Goal: Task Accomplishment & Management: Use online tool/utility

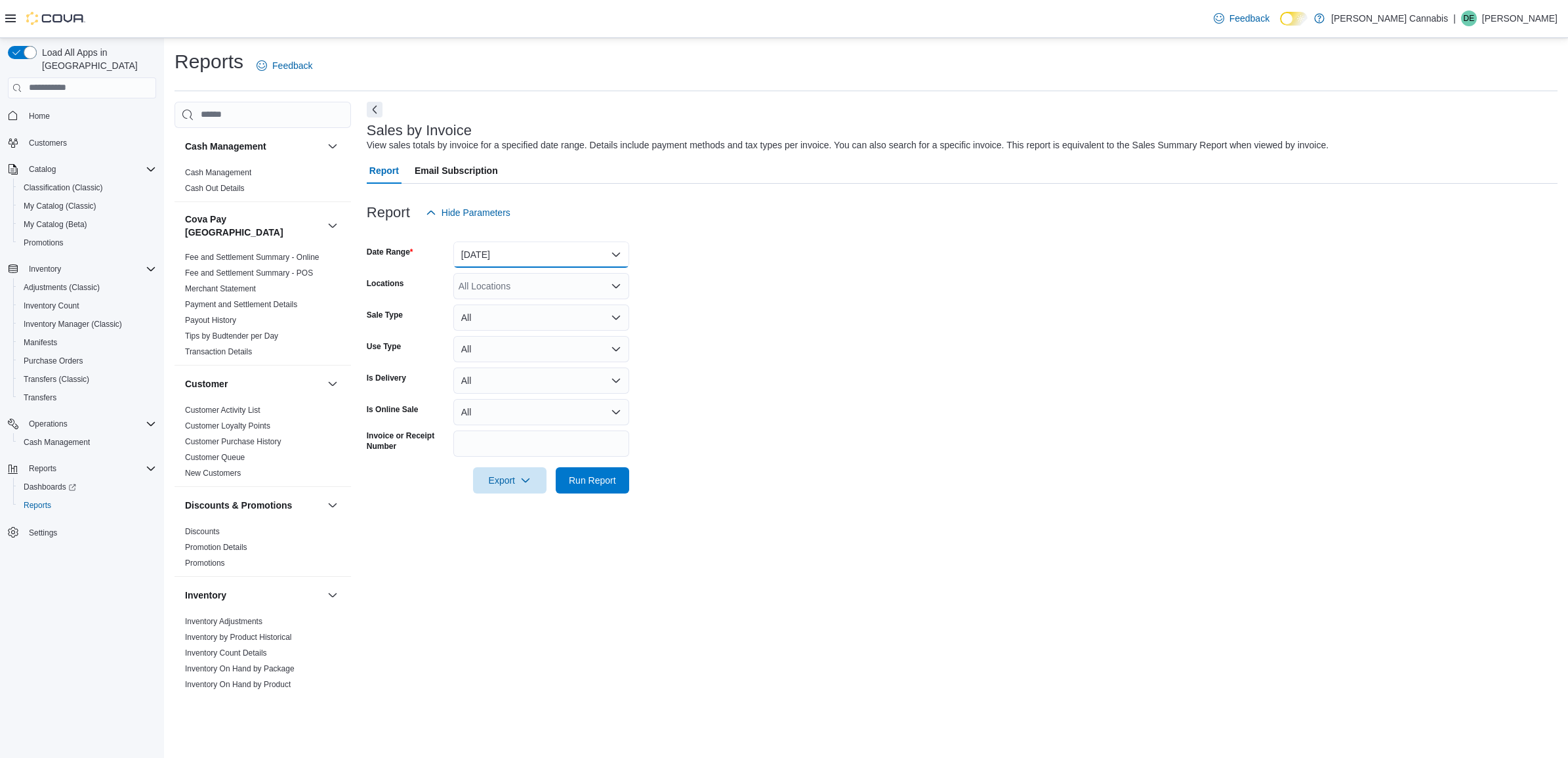
click at [522, 261] on button "[DATE]" at bounding box center [541, 254] width 176 height 26
click at [493, 303] on span "[DATE]" at bounding box center [549, 307] width 150 height 15
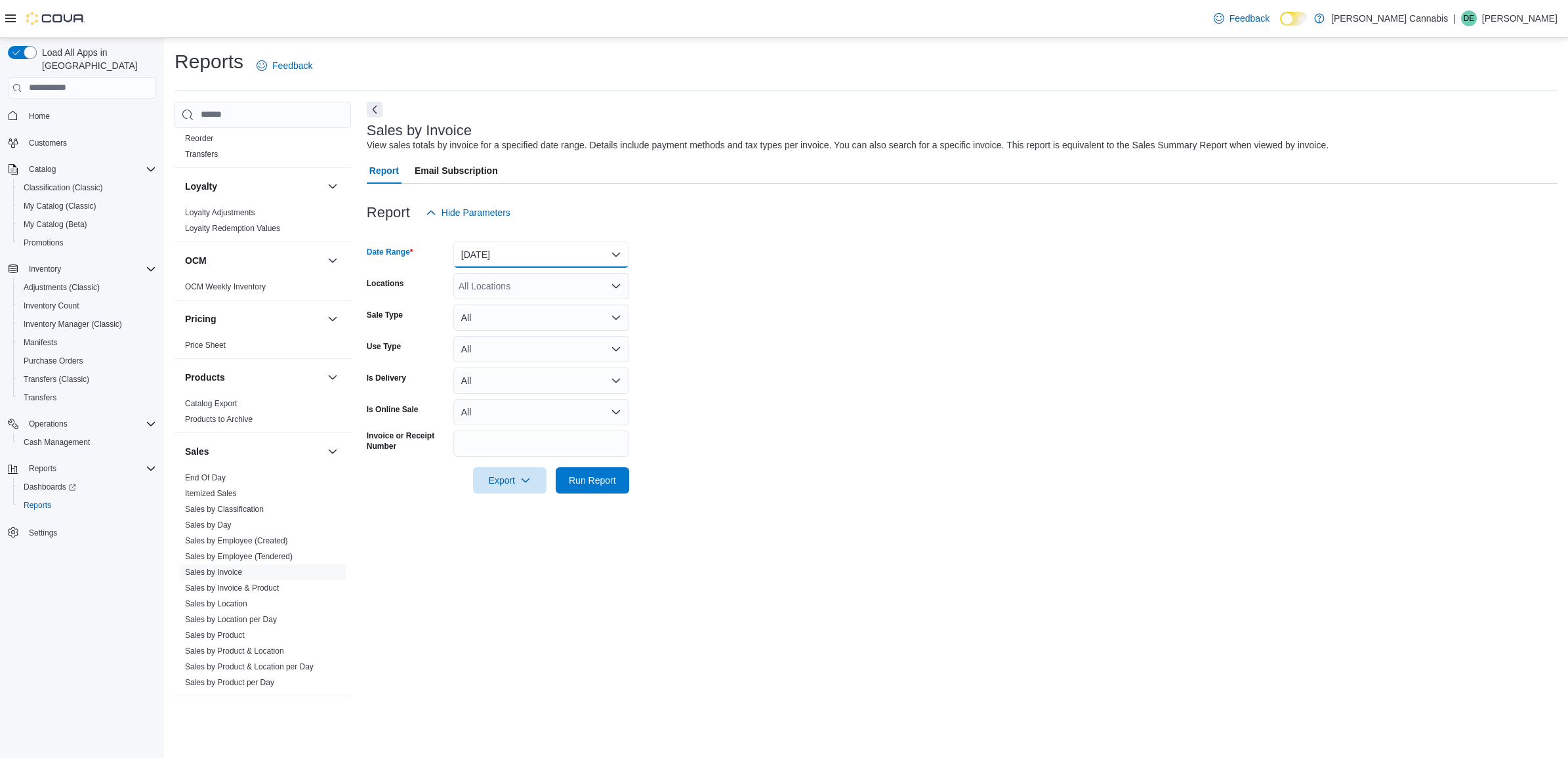
scroll to position [657, 0]
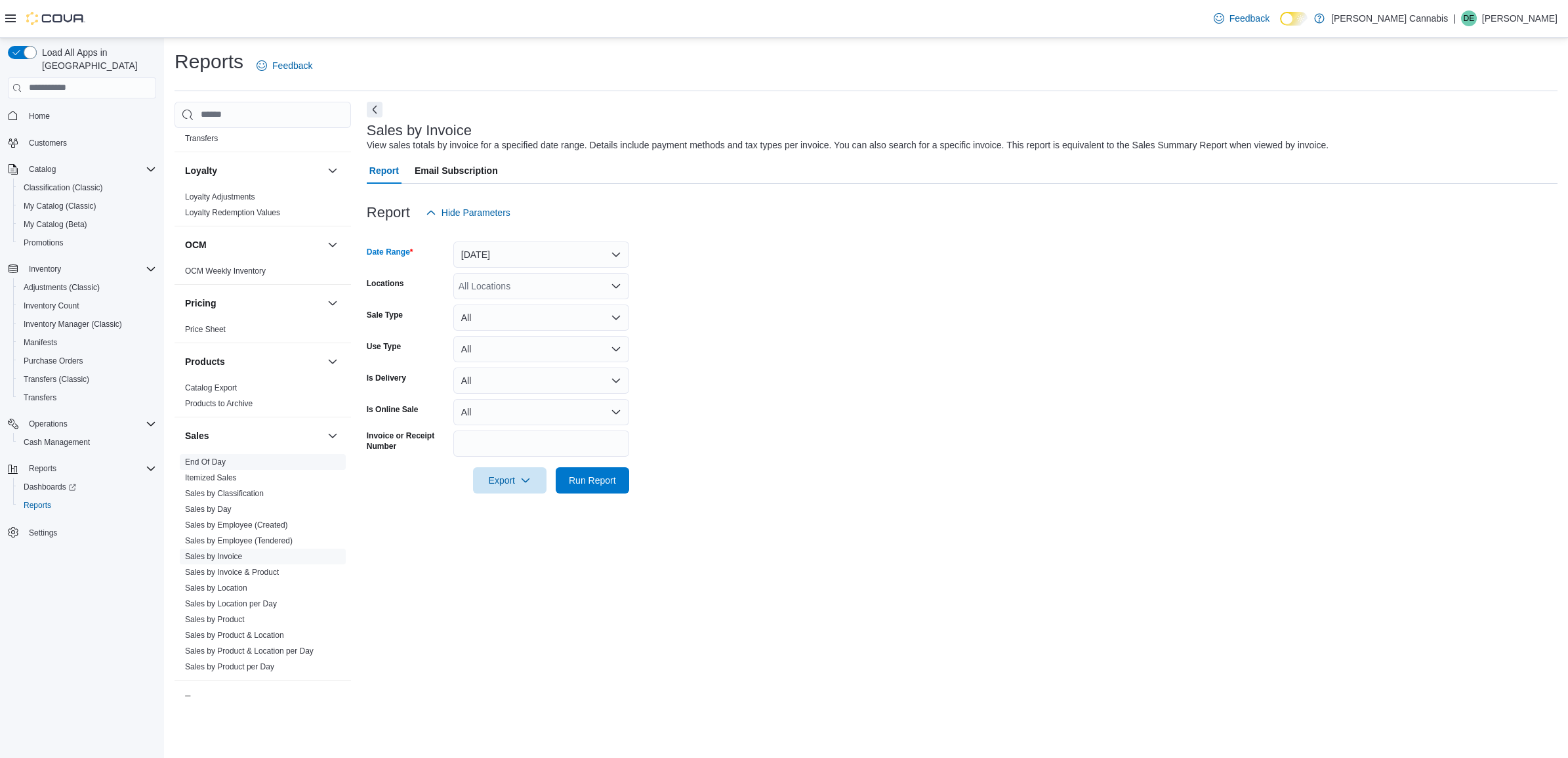
click at [198, 457] on link "End Of Day" at bounding box center [205, 462] width 41 height 9
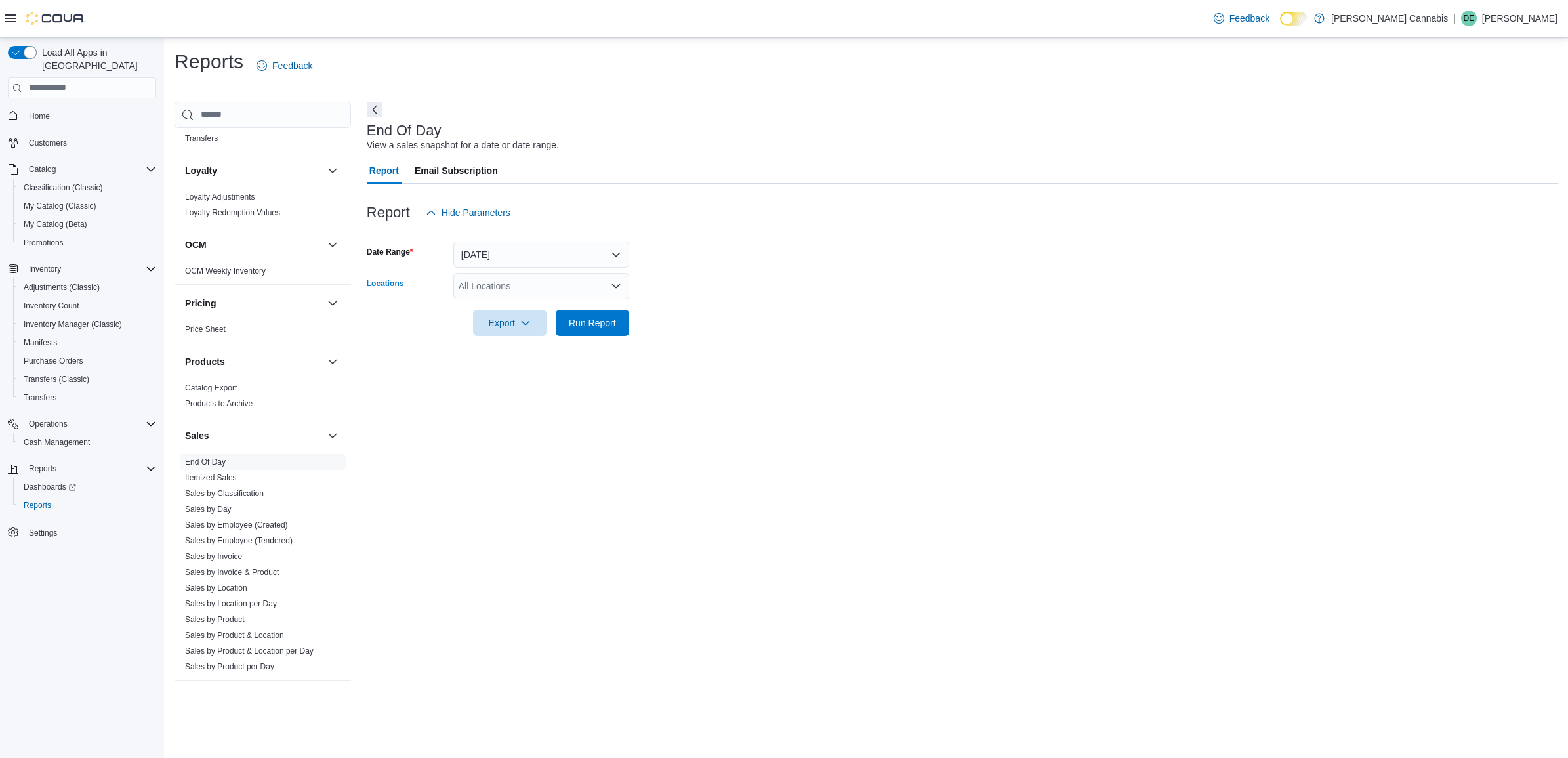
click at [533, 280] on div "All Locations" at bounding box center [541, 286] width 176 height 26
click at [533, 323] on span "[STREET_ADDRESS]" at bounding box center [527, 327] width 91 height 13
click at [576, 329] on span "Run Report" at bounding box center [592, 322] width 58 height 26
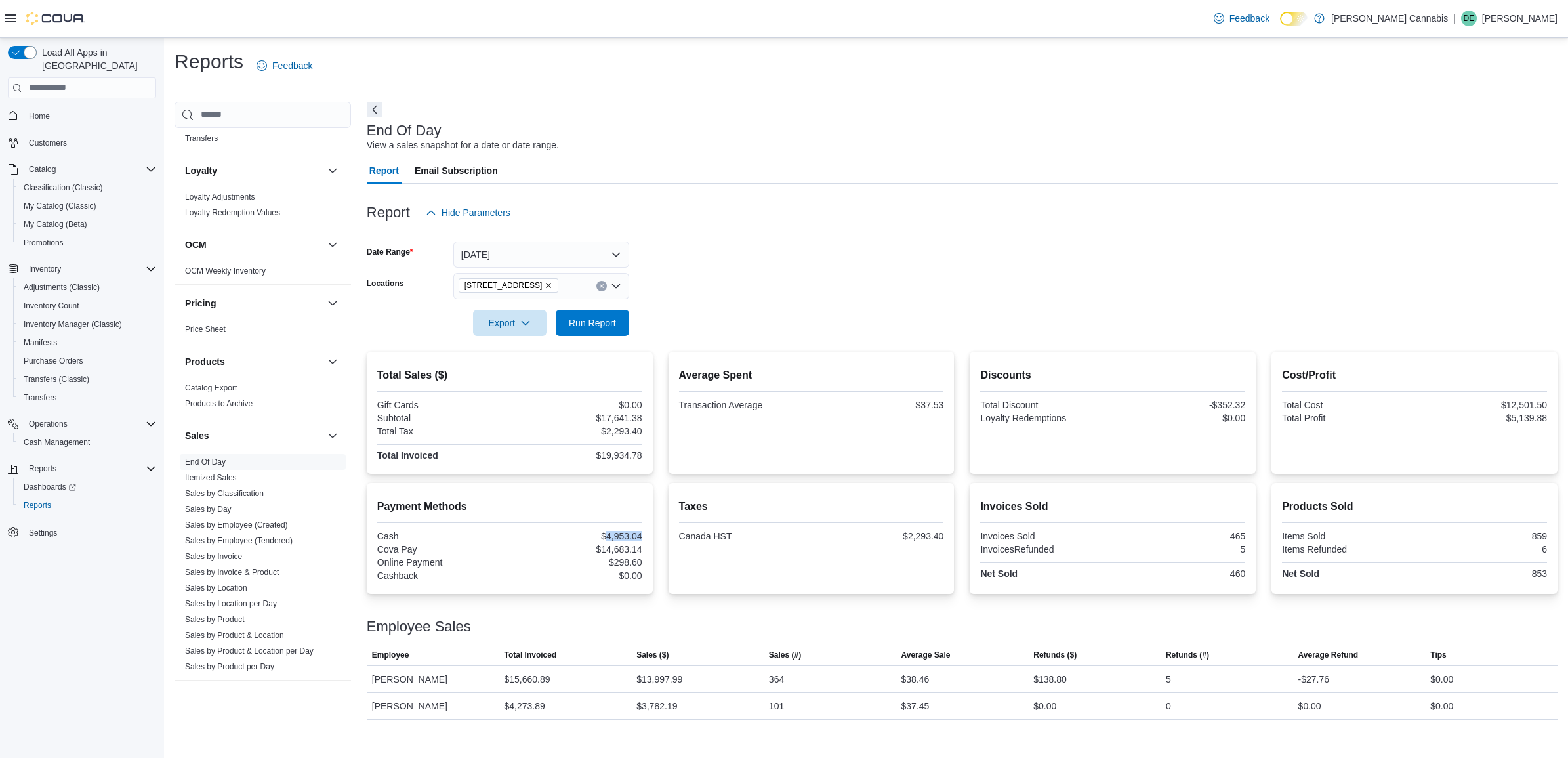
drag, startPoint x: 645, startPoint y: 534, endPoint x: 606, endPoint y: 536, distance: 39.1
click at [606, 536] on div "Payment Methods Cash $4,953.04 Cova Pay $14,683.14 Online Payment $298.60 Cashb…" at bounding box center [510, 538] width 286 height 111
copy div "4,953.04"
drag, startPoint x: 642, startPoint y: 546, endPoint x: 602, endPoint y: 553, distance: 40.6
click at [602, 553] on div "Payment Methods Cash $4,953.04 Cova Pay $14,683.14 Online Payment $298.60 Cashb…" at bounding box center [510, 538] width 286 height 111
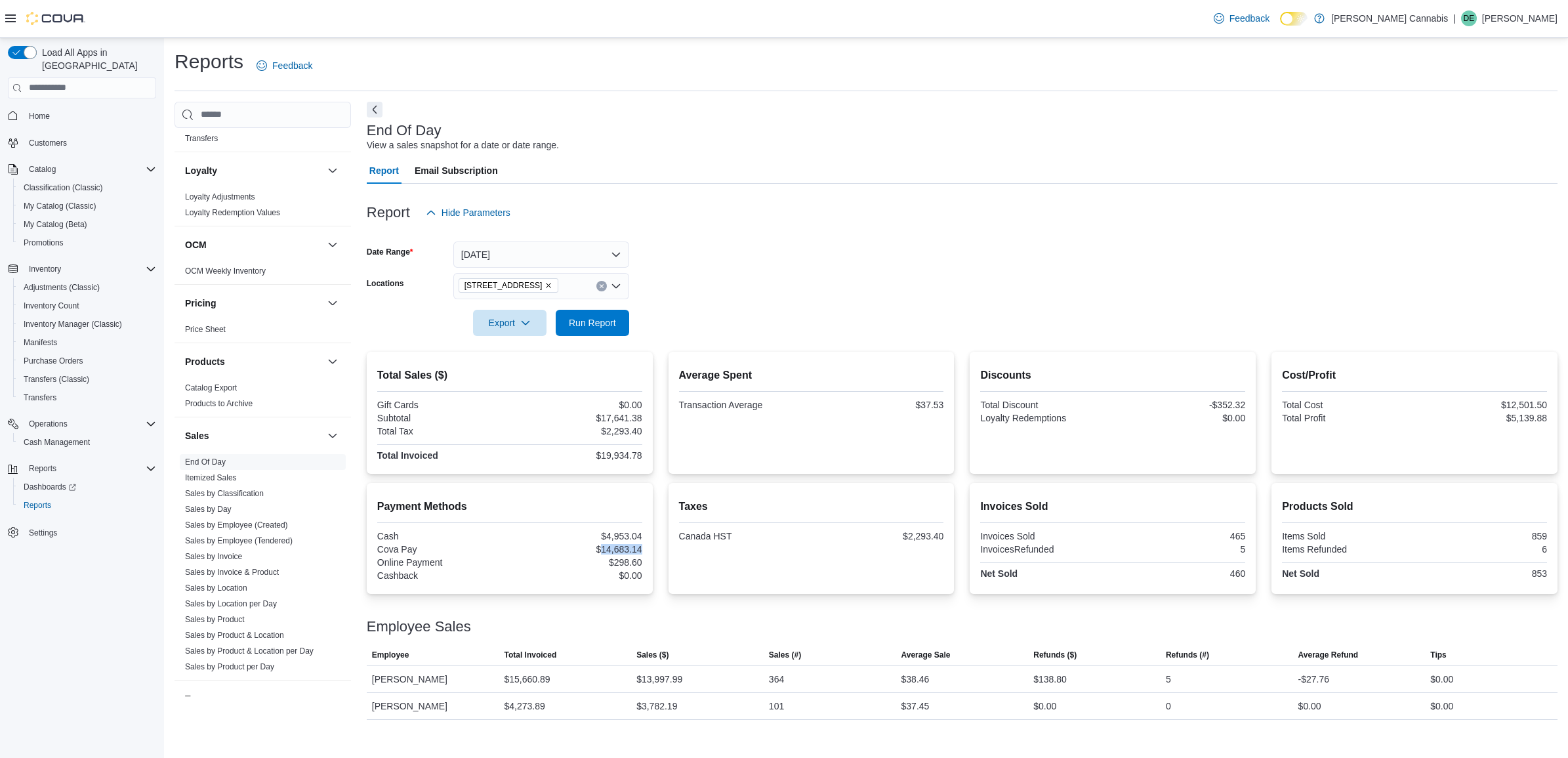
copy div "14,683.14"
click at [639, 542] on div at bounding box center [510, 542] width 265 height 2
drag, startPoint x: 641, startPoint y: 542, endPoint x: 607, endPoint y: 545, distance: 34.1
click at [607, 545] on div "Cash $4,953.04 Cova Pay $14,683.14 Online Payment $298.60 Cashback $0.00" at bounding box center [510, 557] width 265 height 52
drag, startPoint x: 607, startPoint y: 545, endPoint x: 653, endPoint y: 548, distance: 46.1
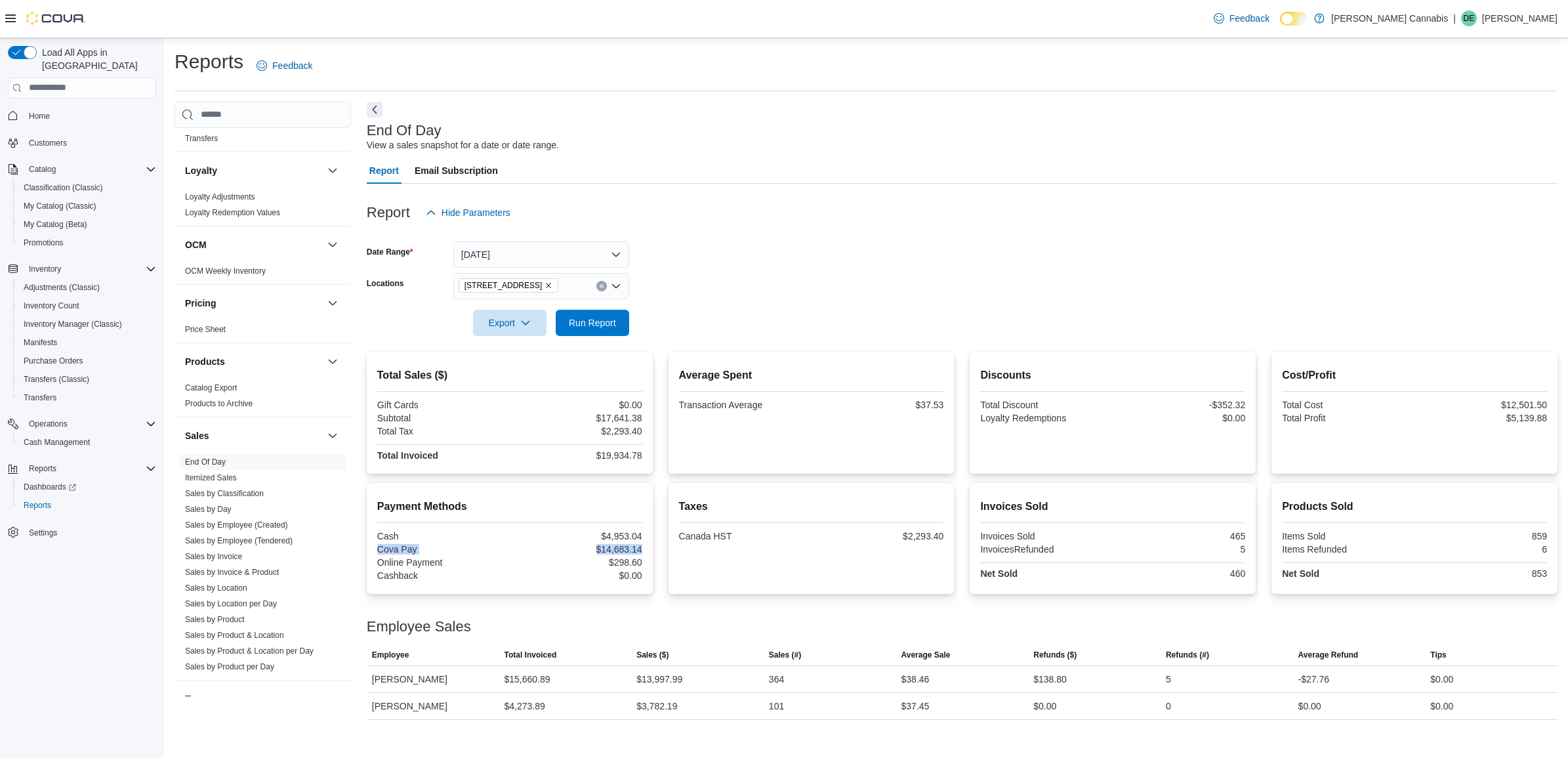
click at [656, 547] on div "Payment Methods Cash $4,953.04 Cova Pay $14,683.14 Online Payment $298.60 Cashb…" at bounding box center [962, 538] width 1191 height 111
click at [644, 547] on div "Payment Methods Cash $4,953.04 Cova Pay $14,683.14 Online Payment $298.60 Cashb…" at bounding box center [510, 538] width 286 height 111
drag, startPoint x: 647, startPoint y: 550, endPoint x: 602, endPoint y: 549, distance: 45.0
click at [602, 549] on div "Payment Methods Cash $4,953.04 Cova Pay $14,683.14 Online Payment $298.60 Cashb…" at bounding box center [510, 538] width 286 height 111
copy div "14,683.14"
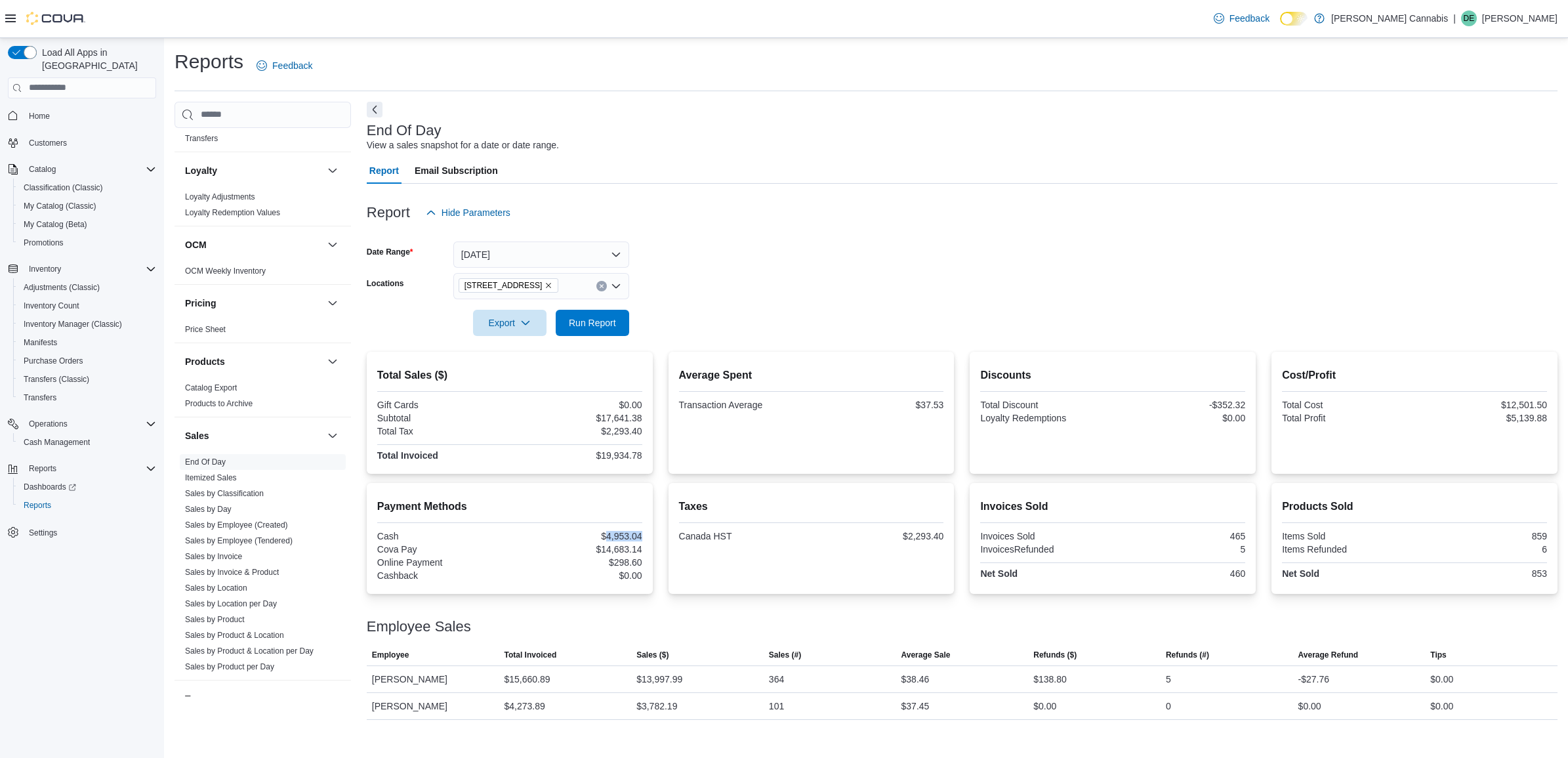
drag, startPoint x: 643, startPoint y: 530, endPoint x: 605, endPoint y: 534, distance: 38.2
click at [605, 534] on div "Payment Methods Cash $4,953.04 Cova Pay $14,683.14 Online Payment $298.60 Cashb…" at bounding box center [510, 538] width 286 height 111
copy div "4,953.04"
drag, startPoint x: 642, startPoint y: 562, endPoint x: 614, endPoint y: 561, distance: 28.0
click at [614, 561] on div "Payment Methods Cash $4,953.04 Cova Pay $14,683.14 Online Payment $298.60 Cashb…" at bounding box center [510, 538] width 286 height 111
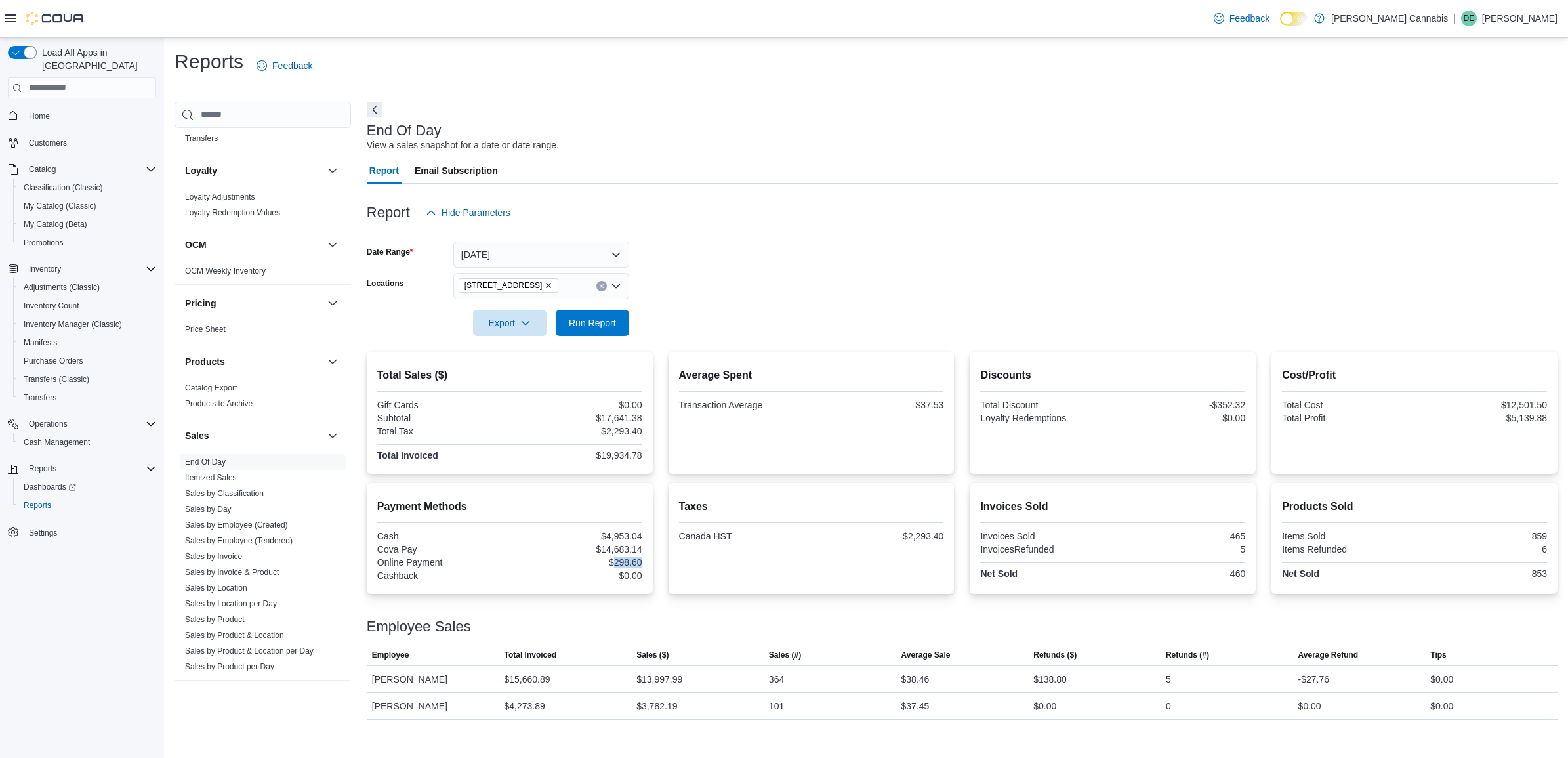
copy div "298.60"
